Goal: Task Accomplishment & Management: Use online tool/utility

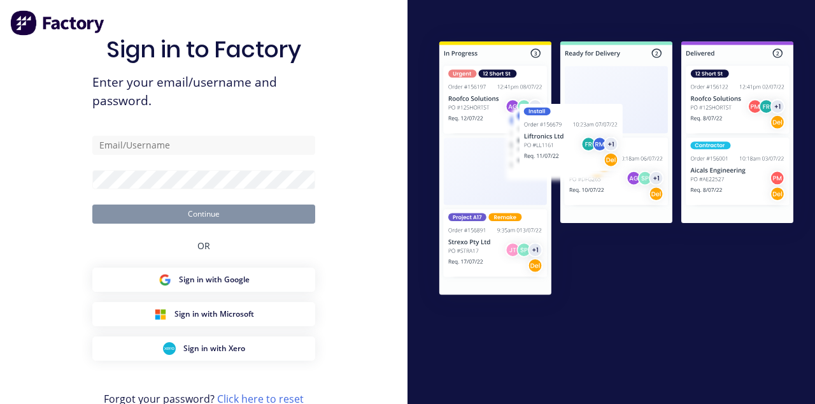
click at [265, 292] on button "Sign in with Google" at bounding box center [203, 279] width 223 height 24
click at [273, 155] on input "text" at bounding box center [203, 145] width 223 height 19
type input "[EMAIL_ADDRESS][DOMAIN_NAME]"
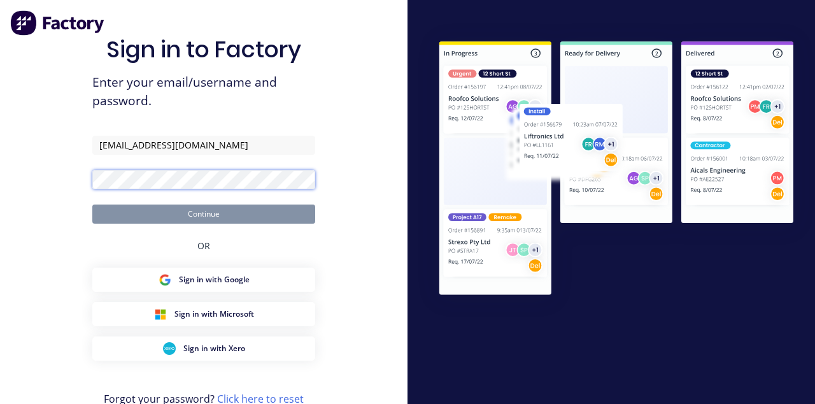
click at [92, 204] on button "Continue" at bounding box center [203, 213] width 223 height 19
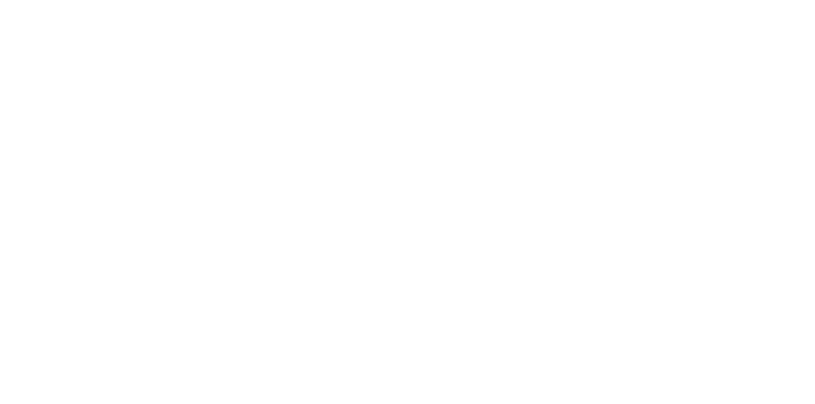
click at [169, 178] on button "Tracking" at bounding box center [108, 175] width 121 height 32
click at [525, 357] on icon "button" at bounding box center [522, 359] width 6 height 8
click at [814, 384] on div "[PERSON_NAME]" at bounding box center [407, 390] width 815 height 13
type input "m"
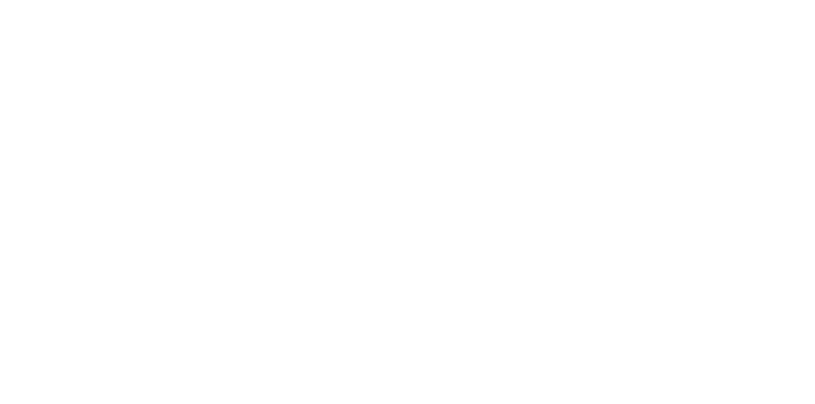
click at [402, 202] on button "Clock On" at bounding box center [367, 202] width 70 height 20
click at [513, 359] on icon "button" at bounding box center [510, 359] width 6 height 7
click at [814, 384] on div "[PERSON_NAME]" at bounding box center [407, 390] width 815 height 13
type input "m"
click at [402, 203] on button "Clock On" at bounding box center [367, 202] width 70 height 20
